Goal: Task Accomplishment & Management: Use online tool/utility

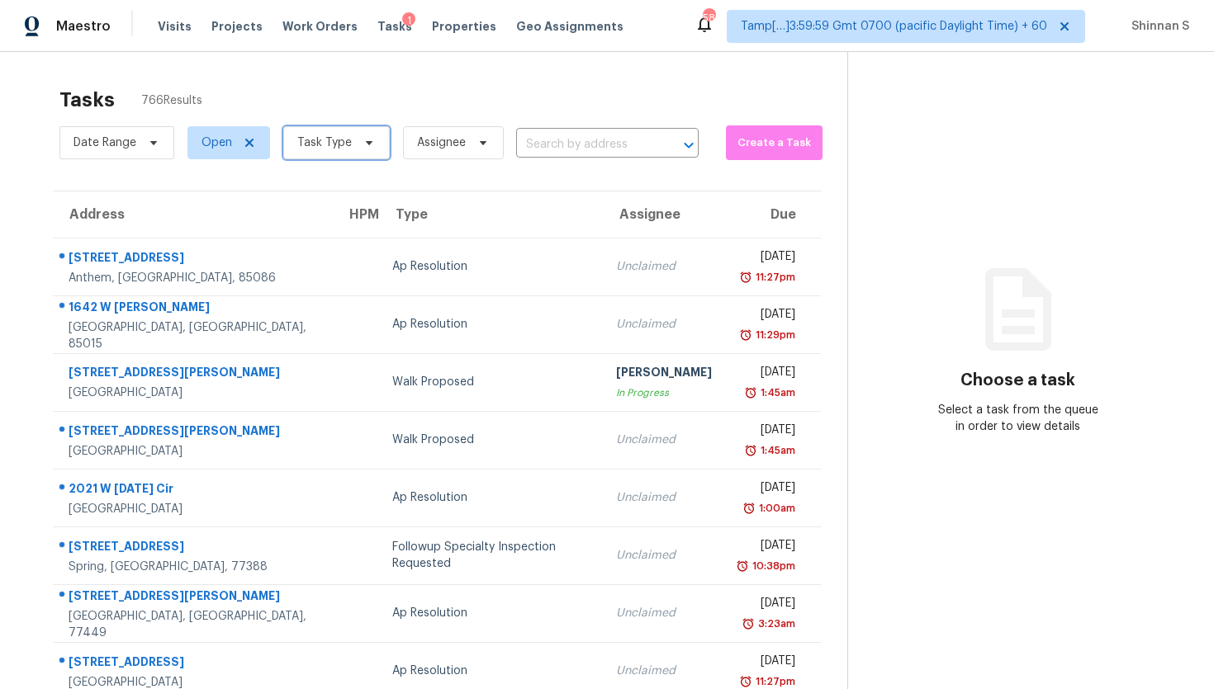
click at [338, 152] on span "Task Type" at bounding box center [336, 142] width 107 height 33
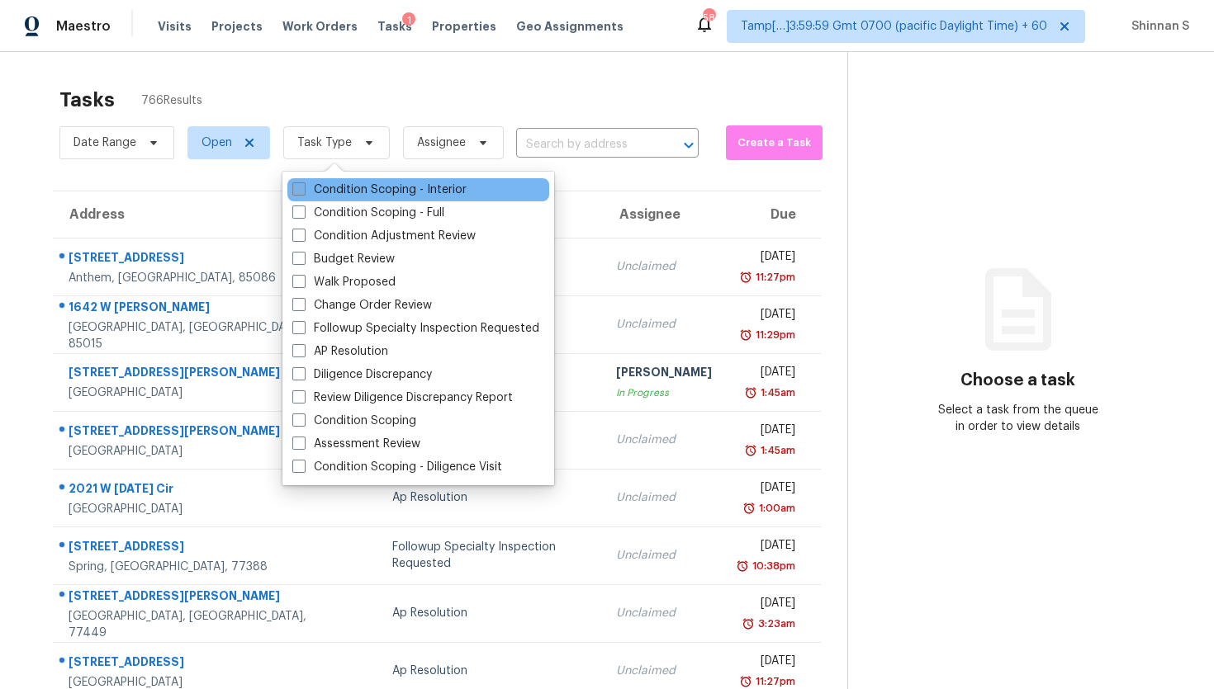
click at [352, 193] on label "Condition Scoping - Interior" at bounding box center [379, 190] width 174 height 17
click at [303, 192] on input "Condition Scoping - Interior" at bounding box center [297, 187] width 11 height 11
checkbox input "true"
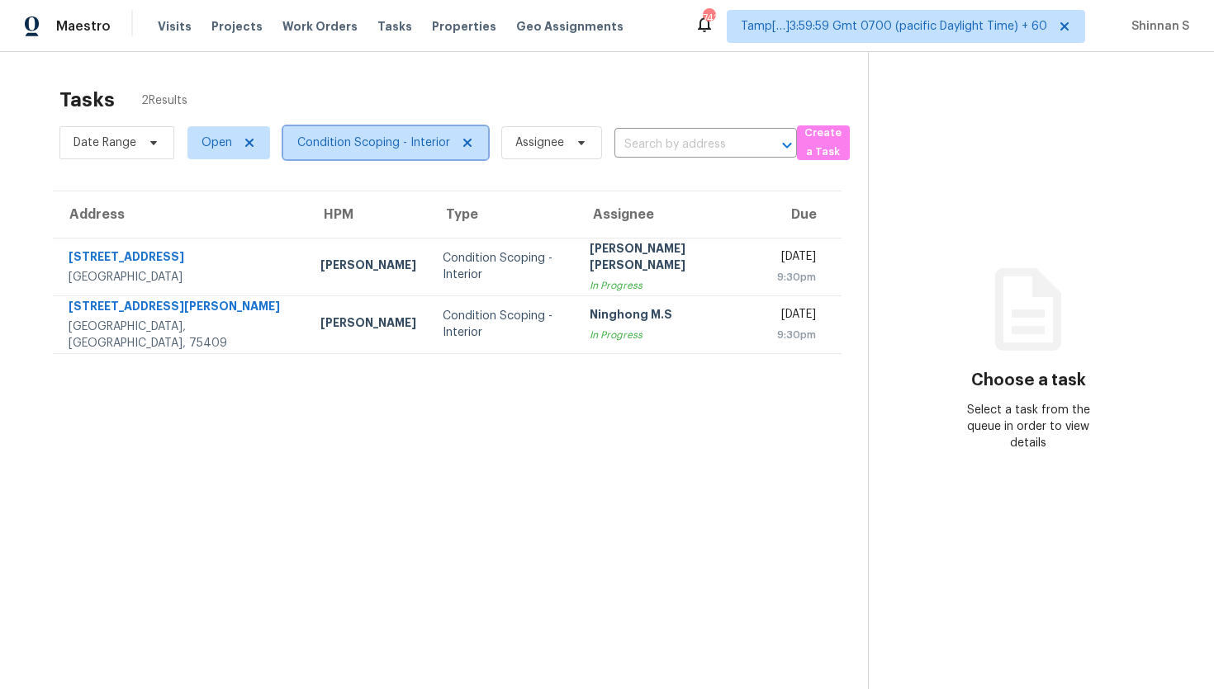
click at [356, 141] on span "Condition Scoping - Interior" at bounding box center [373, 143] width 153 height 17
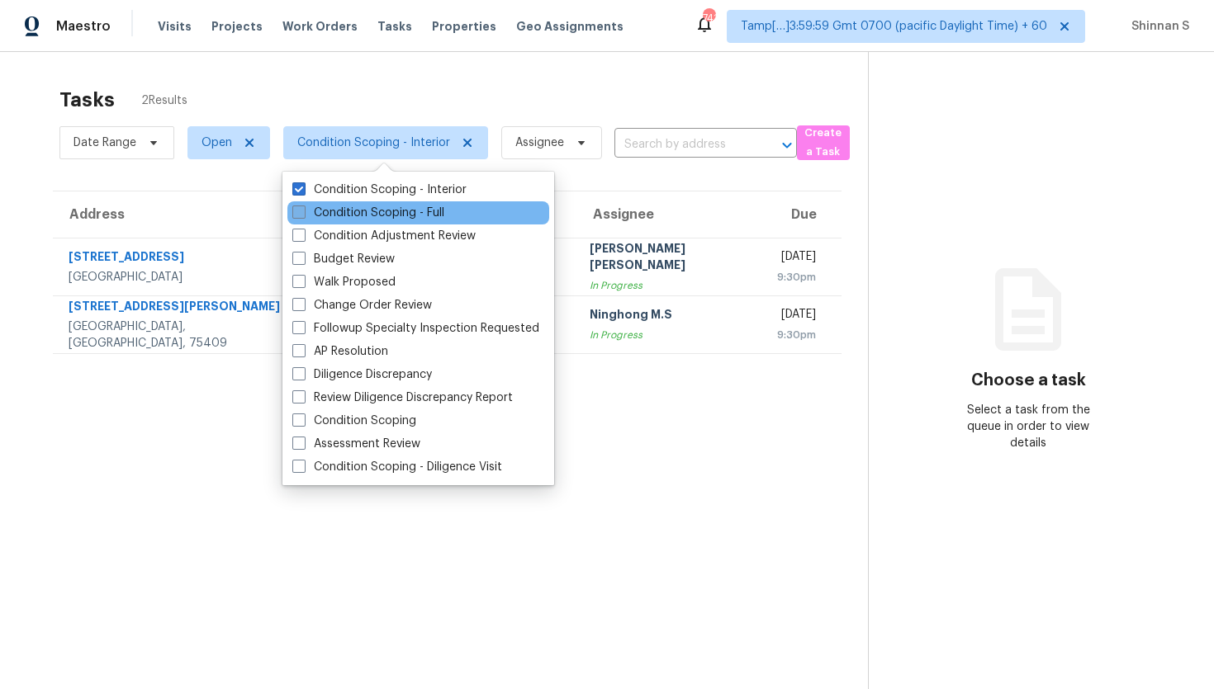
click at [356, 206] on label "Condition Scoping - Full" at bounding box center [368, 213] width 152 height 17
click at [303, 206] on input "Condition Scoping - Full" at bounding box center [297, 210] width 11 height 11
checkbox input "true"
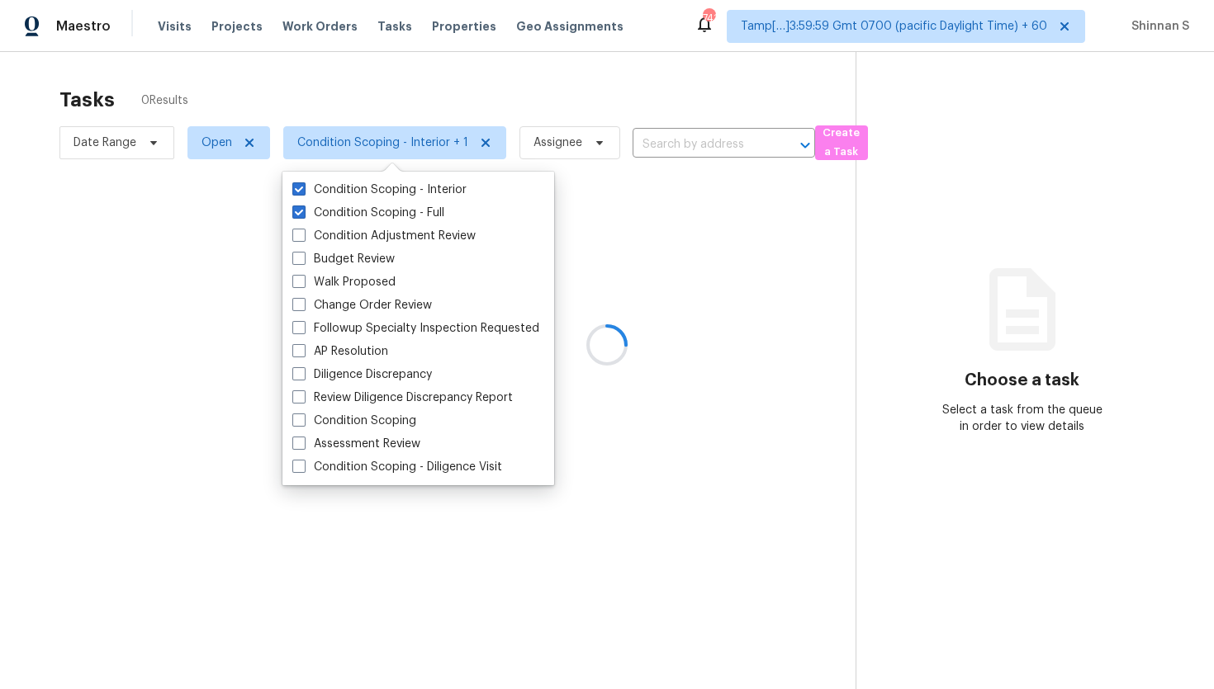
click at [0, 334] on div at bounding box center [607, 344] width 1214 height 689
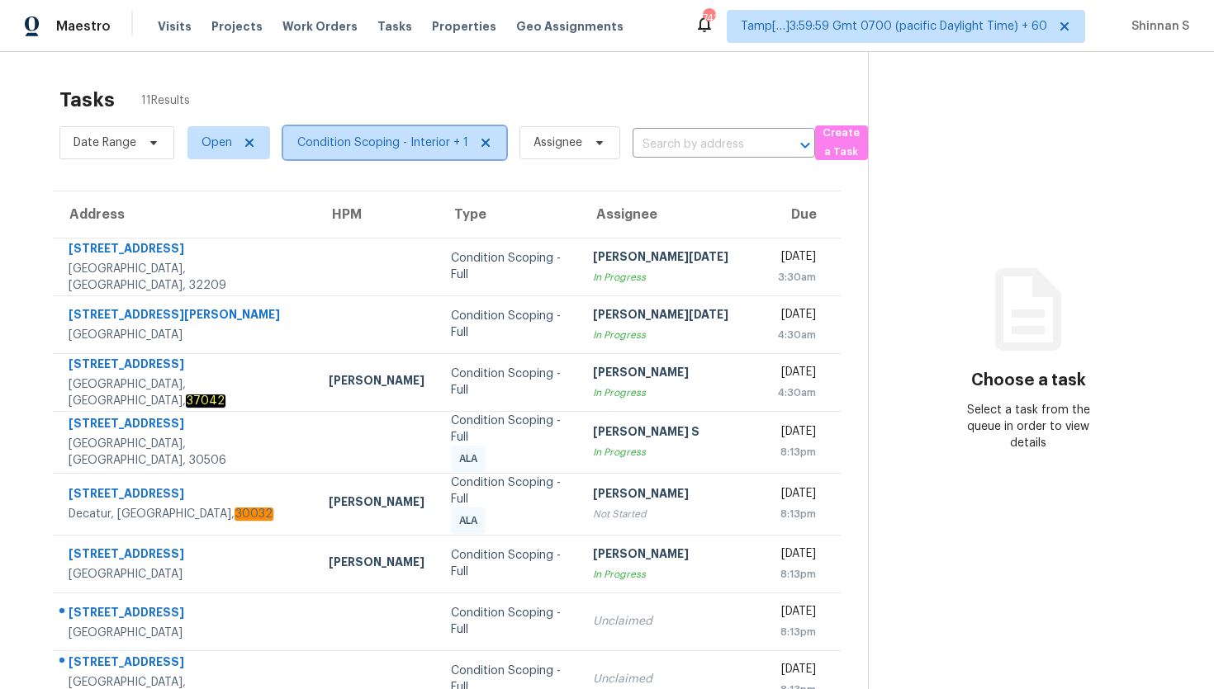
click at [375, 147] on span "Condition Scoping - Interior + 1" at bounding box center [382, 143] width 171 height 17
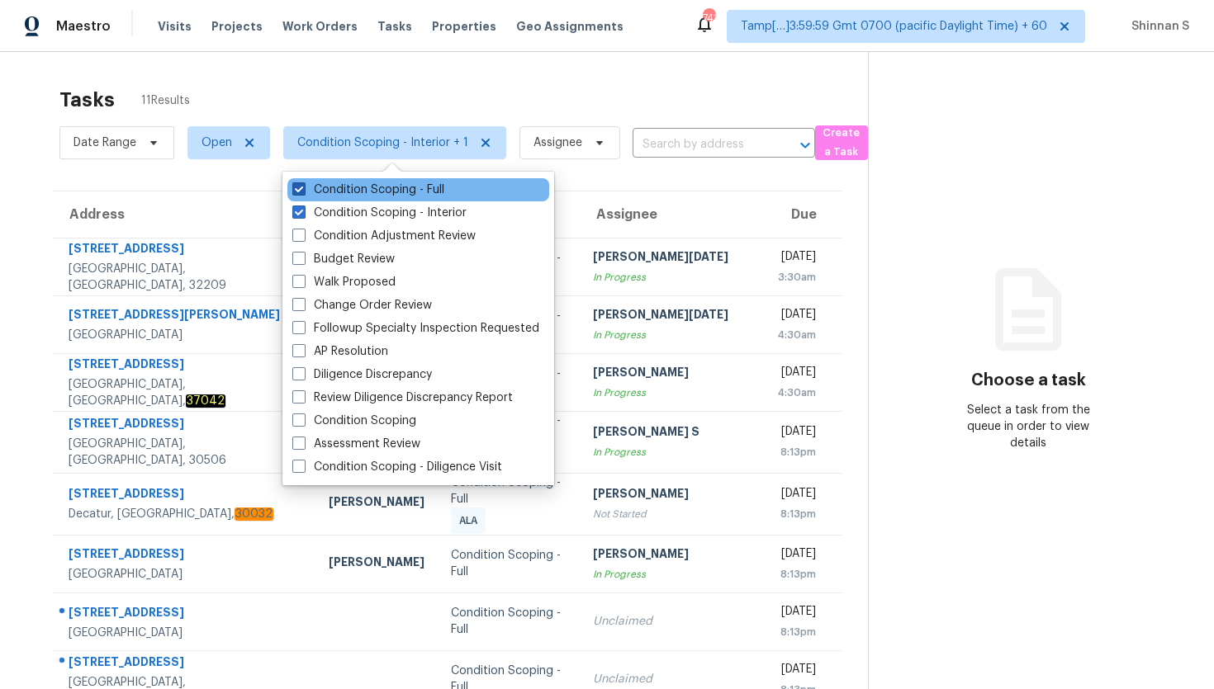
click at [374, 196] on label "Condition Scoping - Full" at bounding box center [368, 190] width 152 height 17
click at [303, 192] on input "Condition Scoping - Full" at bounding box center [297, 187] width 11 height 11
checkbox input "false"
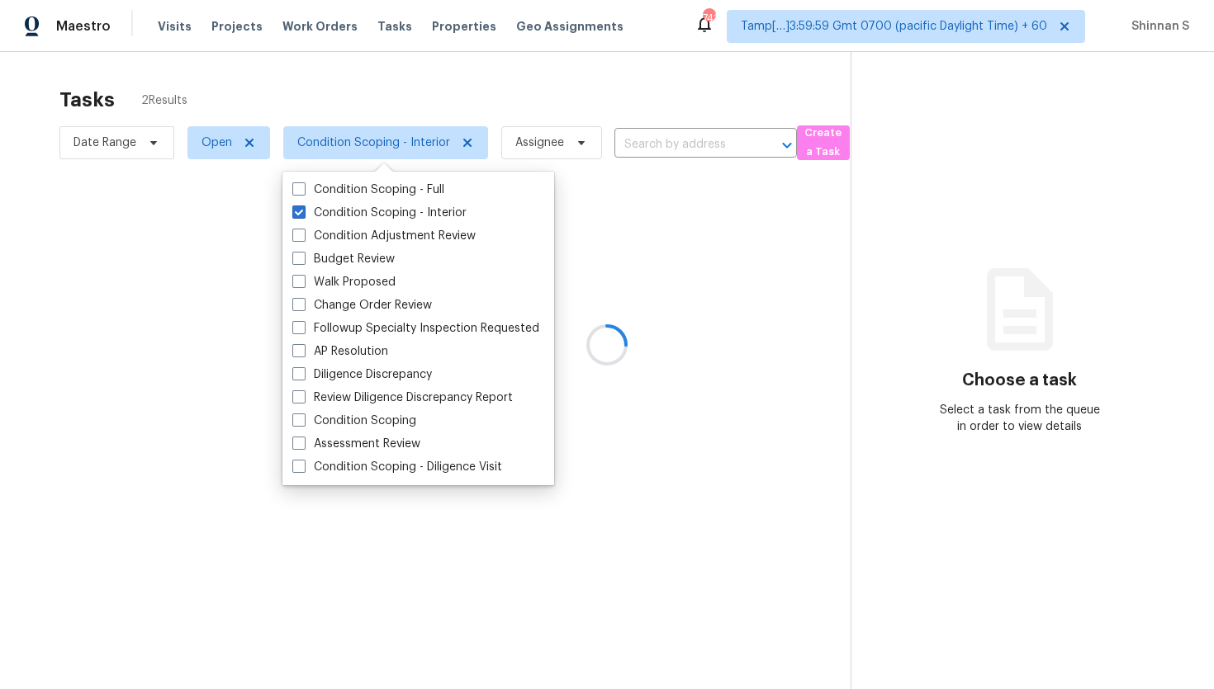
click at [0, 159] on div at bounding box center [607, 344] width 1214 height 689
